Goal: Information Seeking & Learning: Learn about a topic

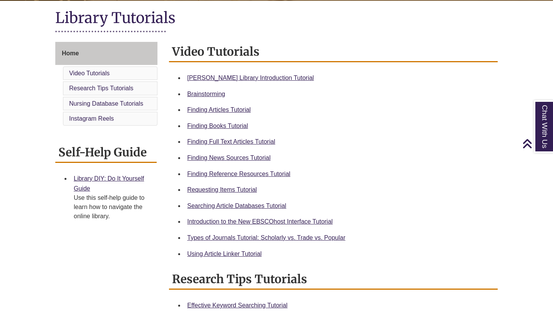
scroll to position [176, 0]
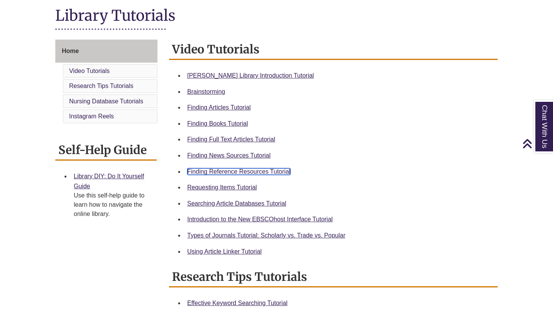
click at [284, 172] on body "Skip to Main Content Library Hours: 7:30am – 10:00pm Research Desk: 9:00am – 5:…" at bounding box center [276, 283] width 553 height 919
click at [271, 175] on link "Finding Reference Resources Tutorial" at bounding box center [238, 171] width 103 height 7
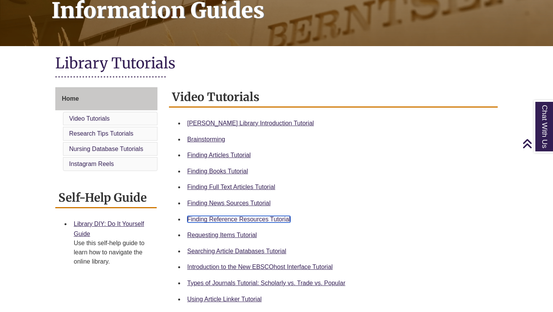
scroll to position [130, 0]
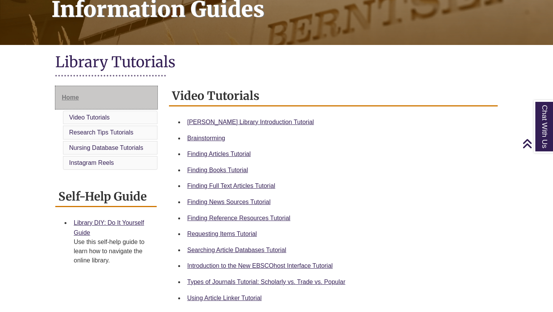
click at [121, 95] on link "Home" at bounding box center [106, 97] width 102 height 23
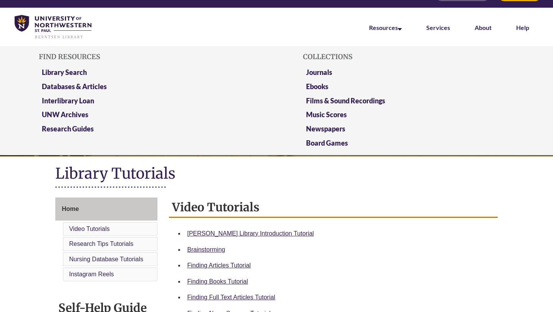
scroll to position [18, 0]
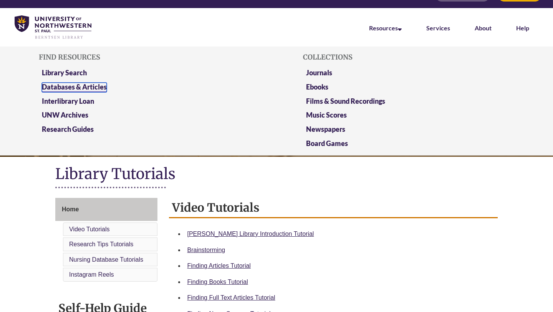
click at [97, 86] on link "Databases & Articles" at bounding box center [74, 88] width 65 height 10
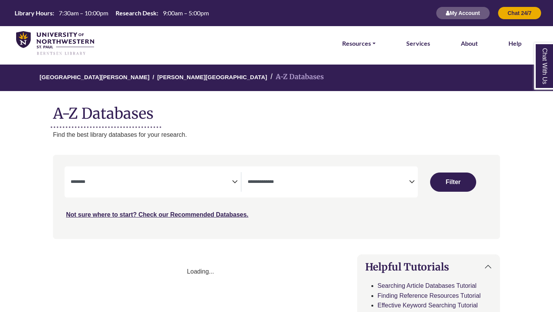
select select "Database Subject Filter"
select select "Database Types Filter"
select select "Database Subject Filter"
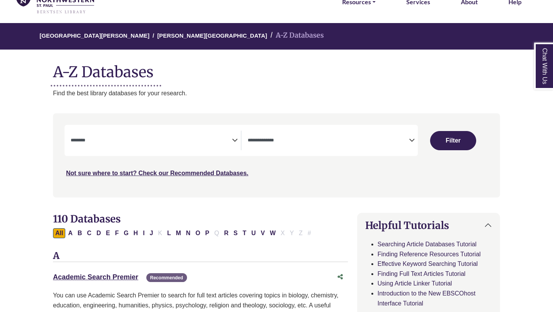
scroll to position [46, 0]
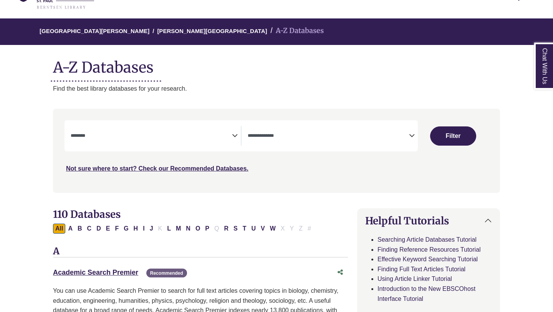
click at [297, 132] on span "Search filters" at bounding box center [328, 134] width 161 height 7
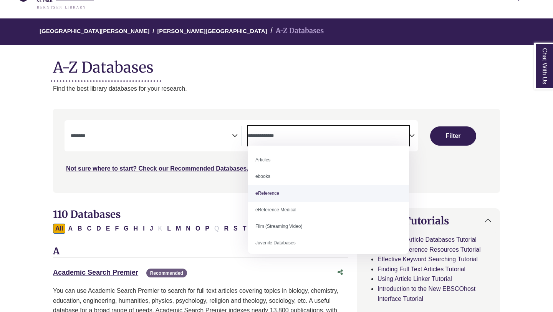
select select "*****"
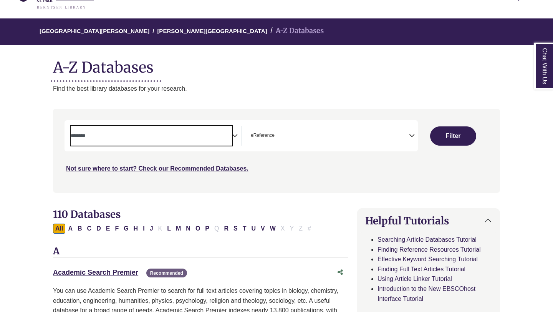
click at [217, 143] on span "Search filters" at bounding box center [151, 136] width 161 height 20
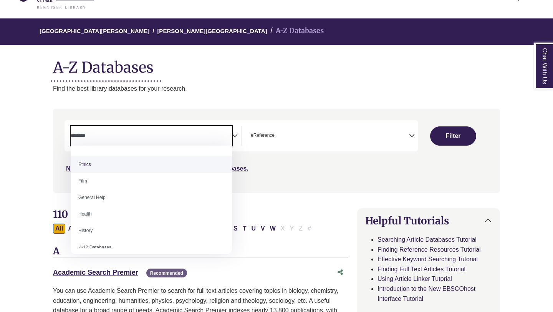
scroll to position [295, 0]
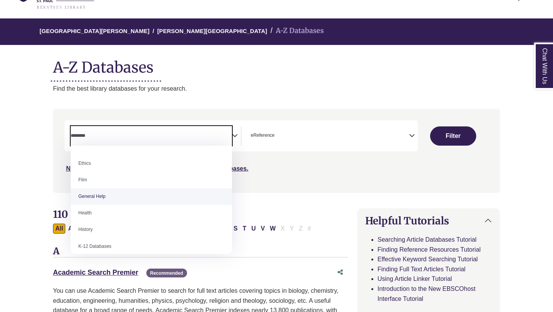
select select "*****"
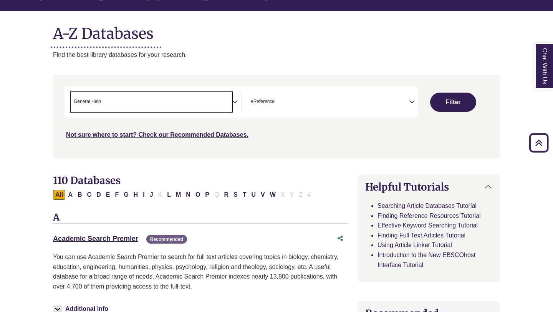
scroll to position [78, 0]
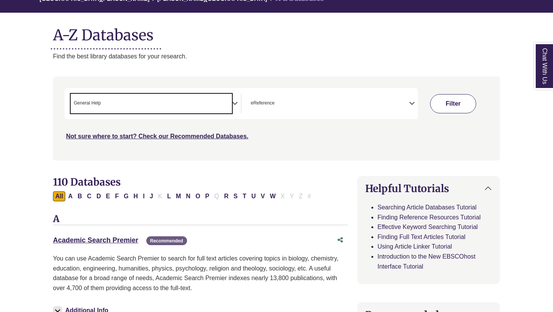
click at [464, 103] on button "Filter" at bounding box center [453, 103] width 46 height 19
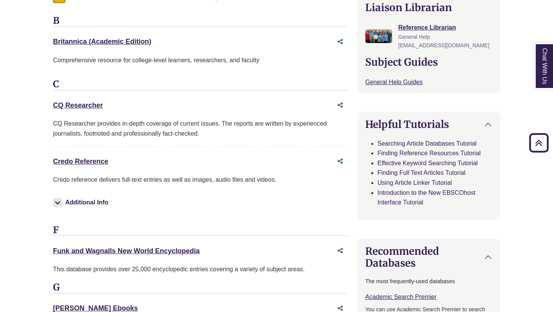
scroll to position [279, 0]
click at [103, 163] on link "Credo Reference This link opens in a new window" at bounding box center [80, 162] width 55 height 8
click at [85, 104] on link "CQ Researcher This link opens in a new window" at bounding box center [78, 106] width 50 height 8
